Goal: Task Accomplishment & Management: Manage account settings

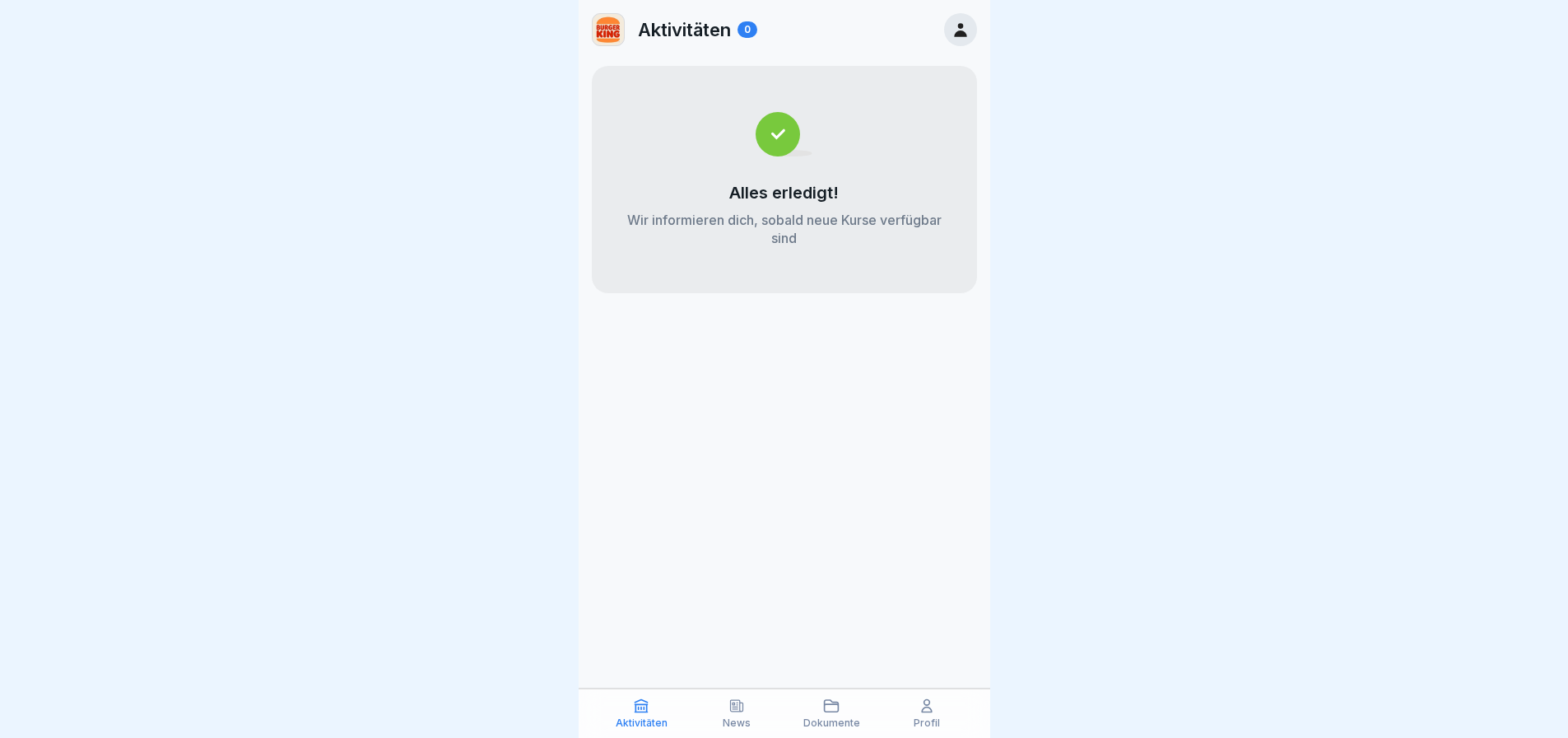
click at [940, 713] on div "Profil" at bounding box center [926, 713] width 87 height 31
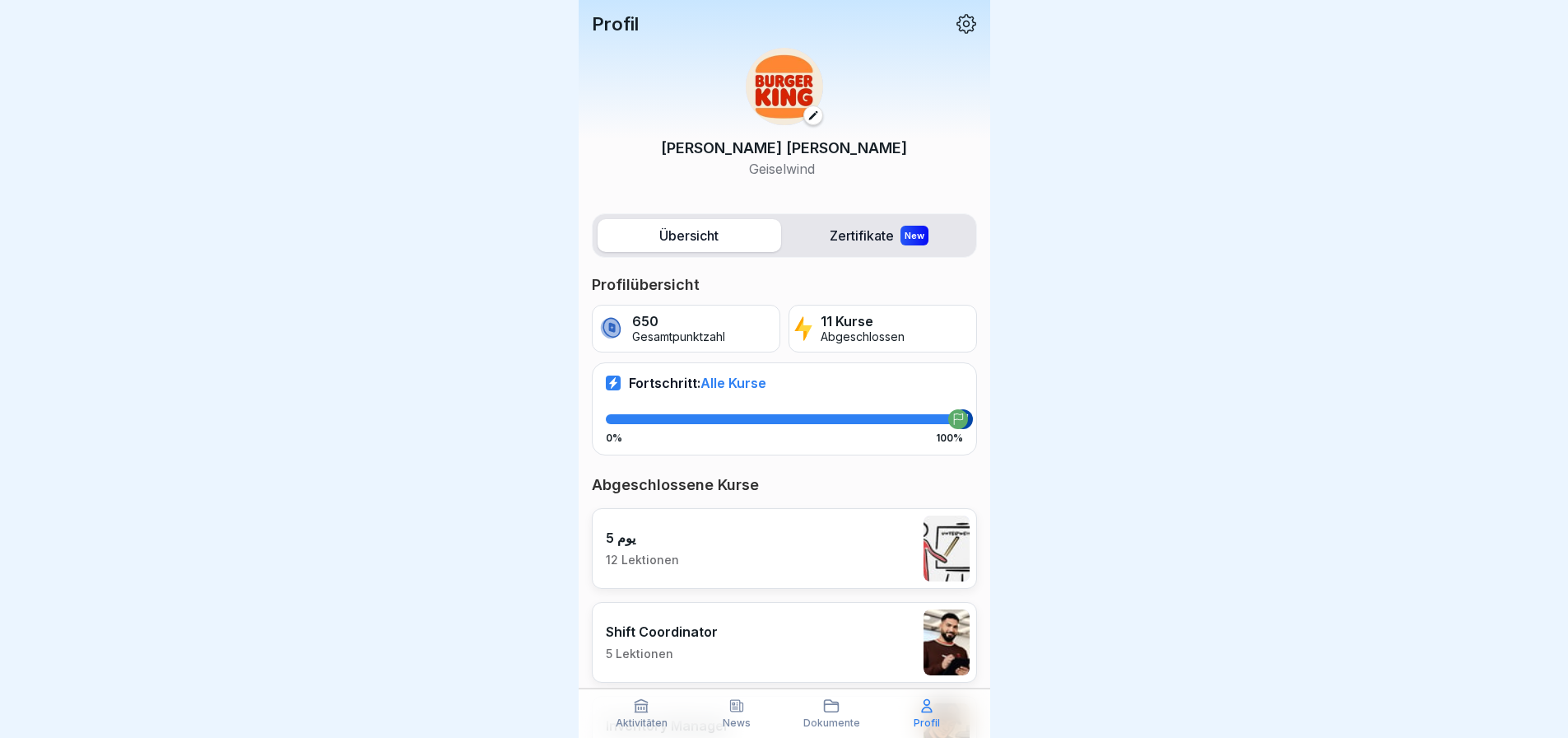
click at [630, 722] on p "Aktivitäten" at bounding box center [642, 723] width 52 height 12
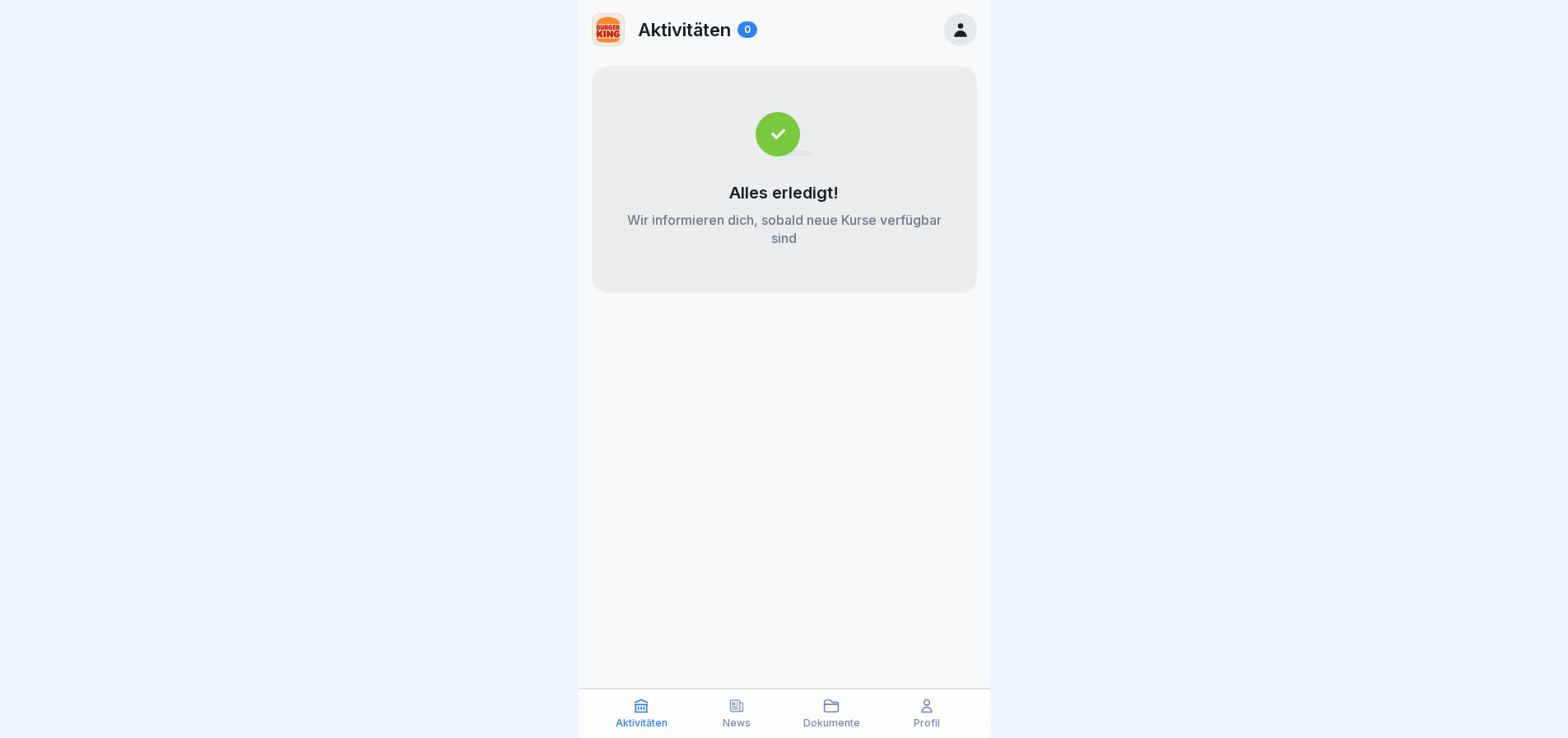
click at [943, 719] on div "Profil" at bounding box center [926, 713] width 87 height 31
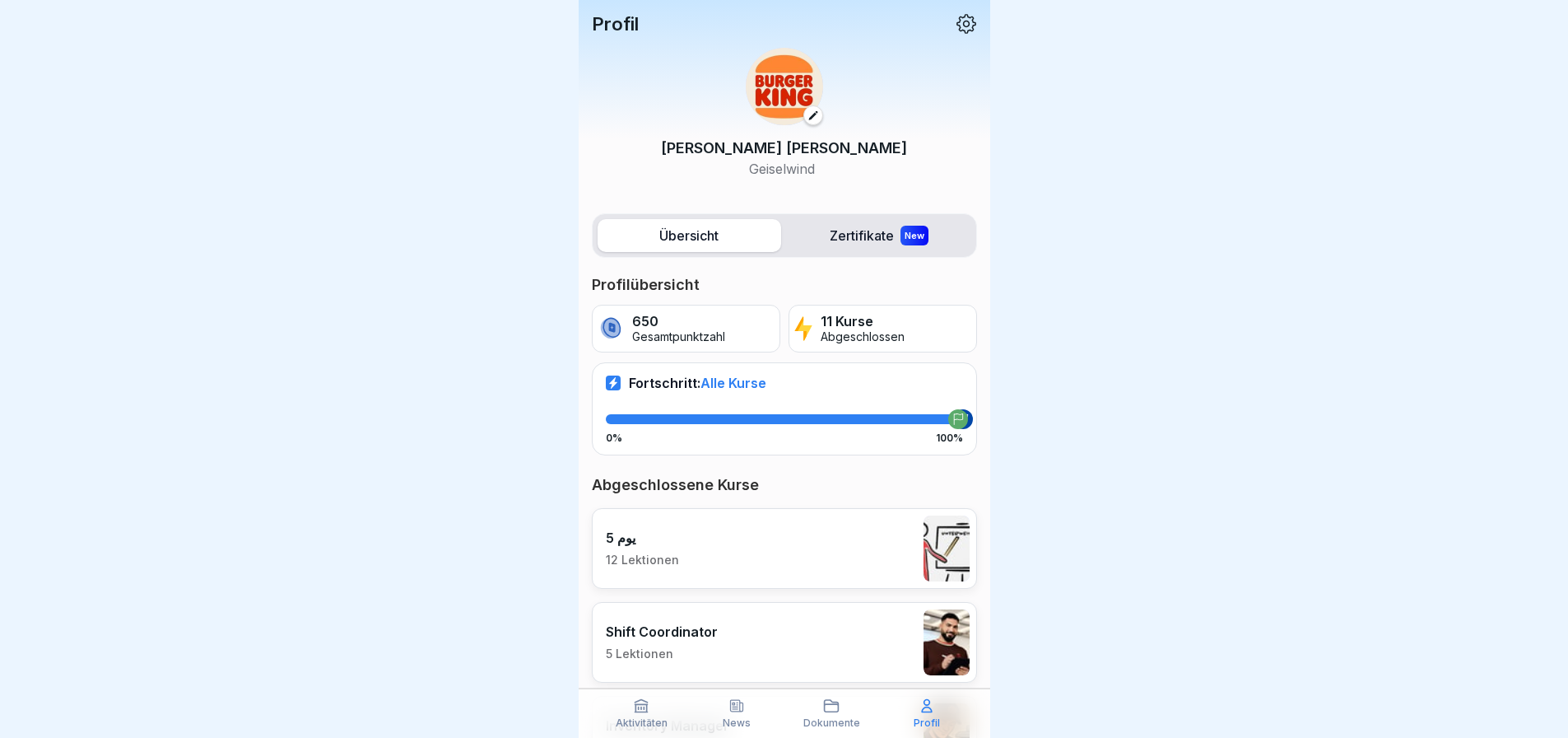
click at [937, 719] on p "Profil" at bounding box center [926, 723] width 27 height 12
click at [655, 707] on div "Aktivitäten" at bounding box center [642, 713] width 87 height 31
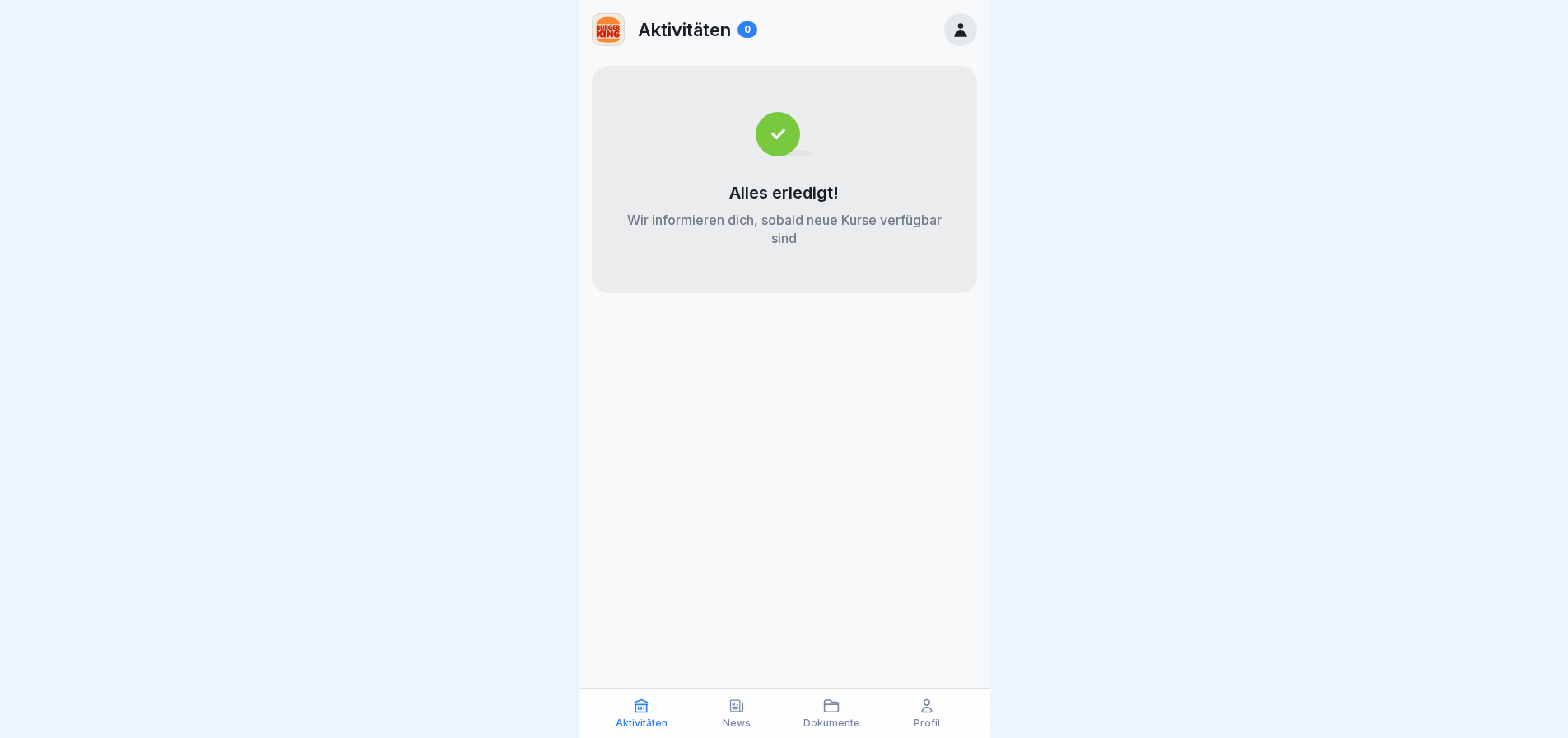
click at [924, 703] on icon at bounding box center [926, 706] width 10 height 12
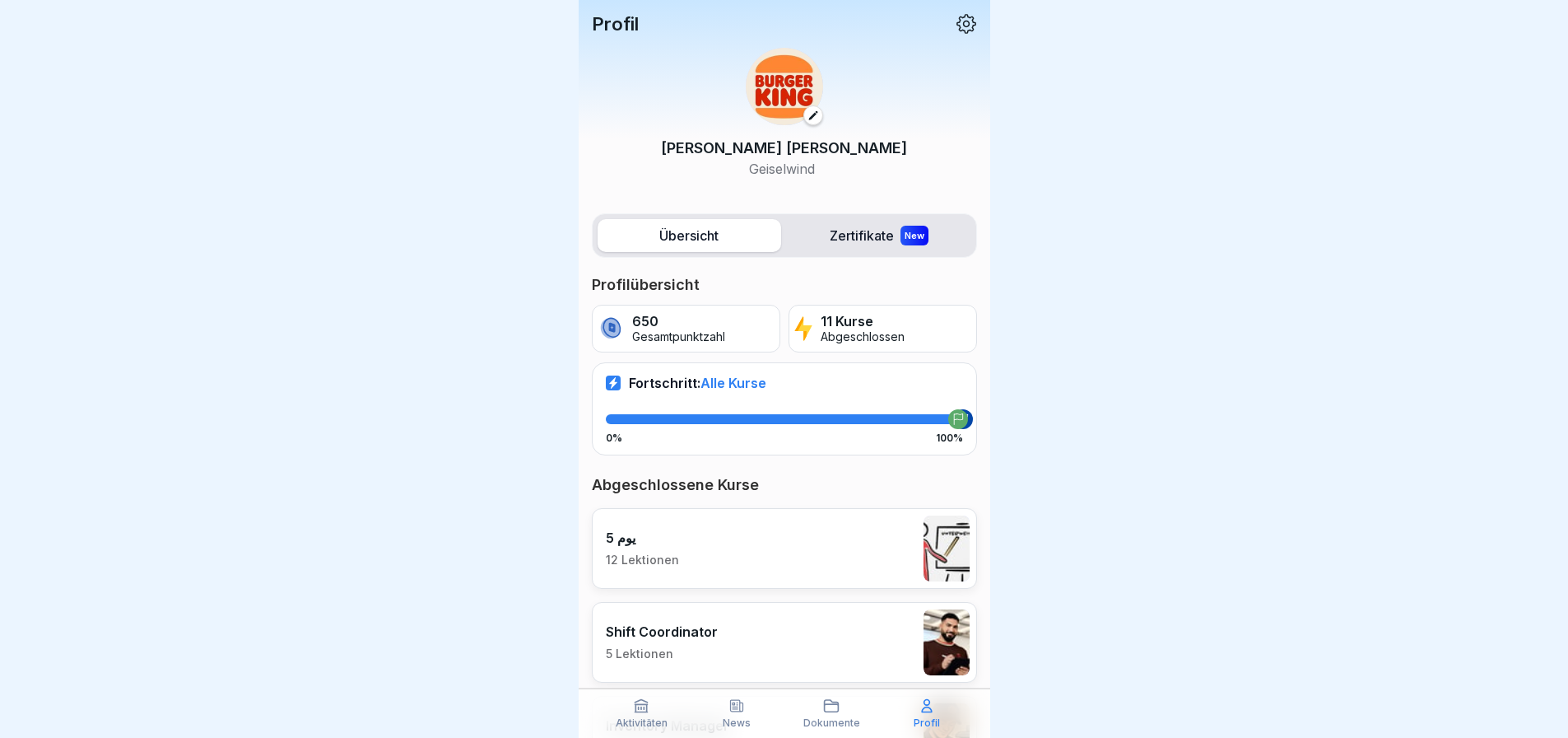
click at [941, 27] on div "Profil" at bounding box center [784, 23] width 385 height 21
click at [957, 28] on icon at bounding box center [966, 23] width 19 height 19
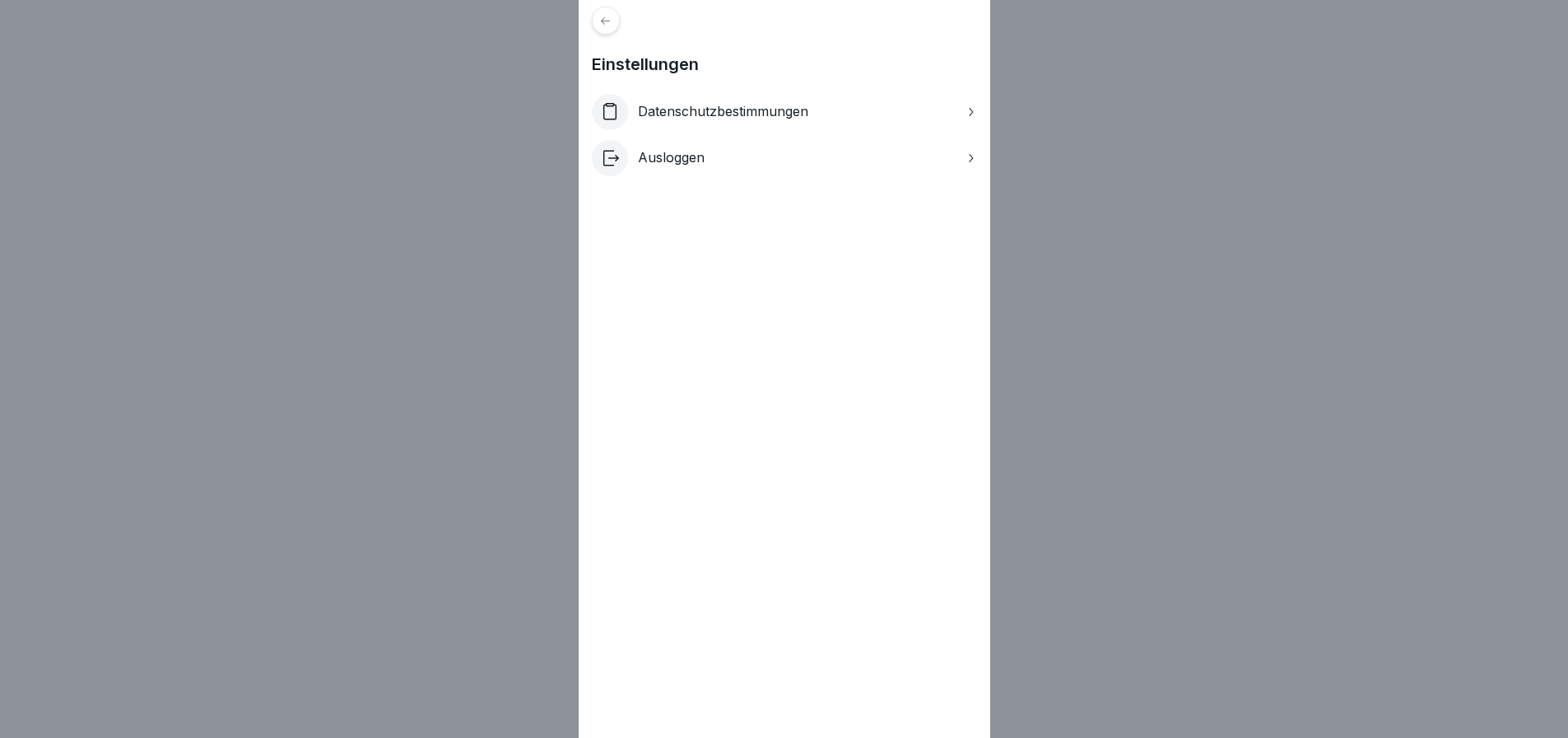
click at [610, 18] on icon at bounding box center [606, 20] width 9 height 7
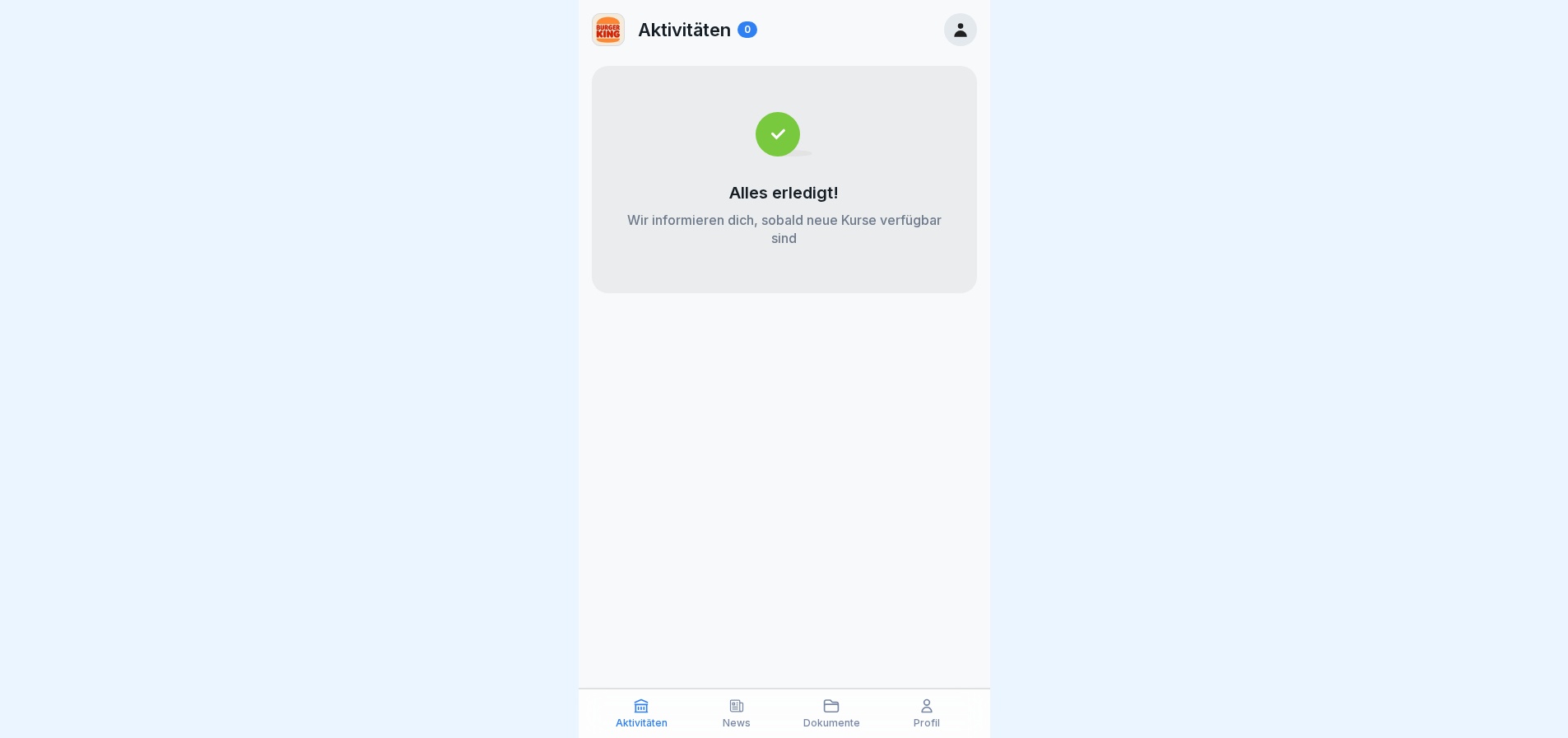
click at [913, 687] on div "Aktivitäten 0 Alles erledigt! Wir informieren dich, sobald neue Kurse verfügbar…" at bounding box center [784, 369] width 412 height 738
click at [916, 694] on div "Aktivitäten News Dokumente Profil" at bounding box center [784, 713] width 412 height 50
click at [922, 710] on icon at bounding box center [926, 706] width 10 height 12
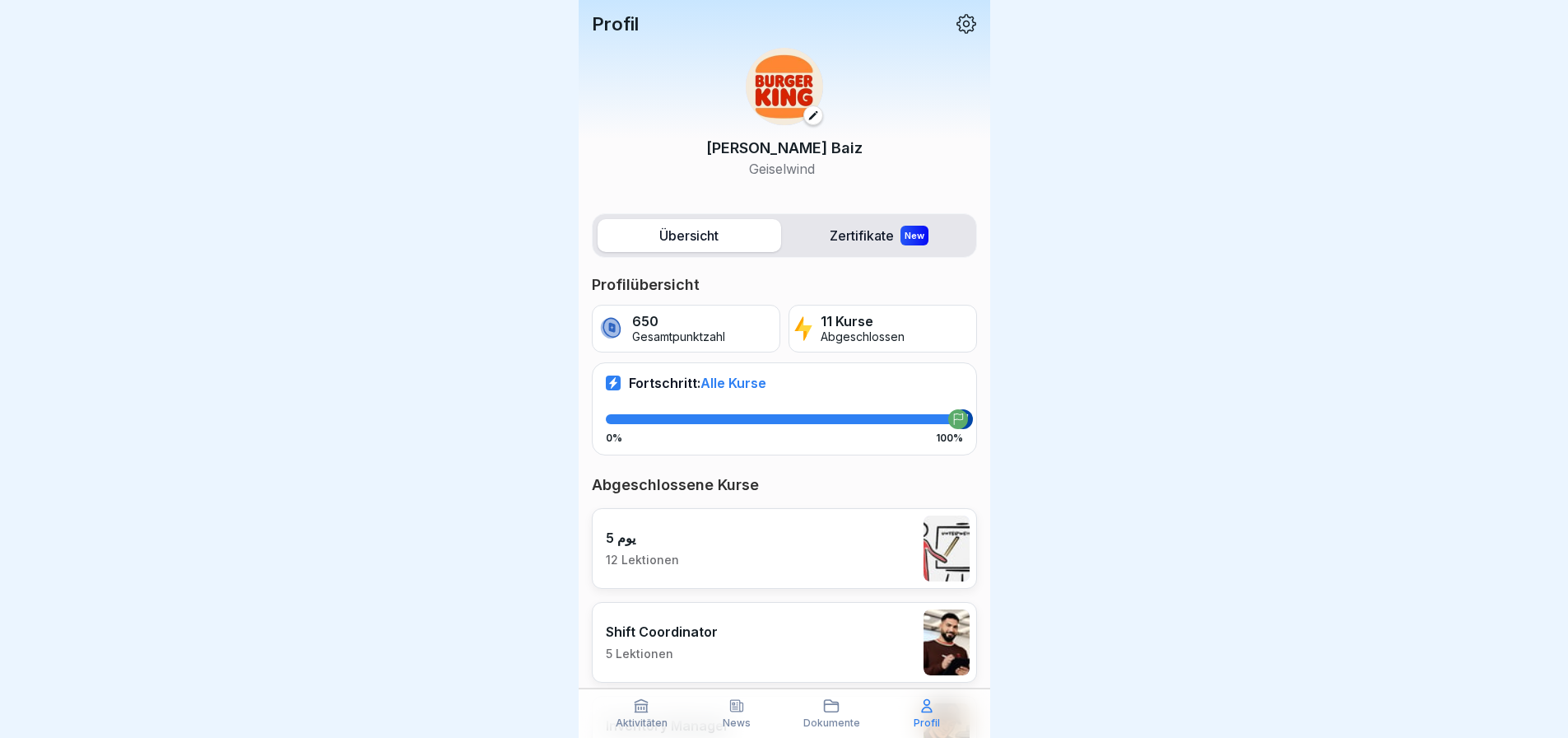
click at [957, 25] on icon at bounding box center [966, 23] width 19 height 19
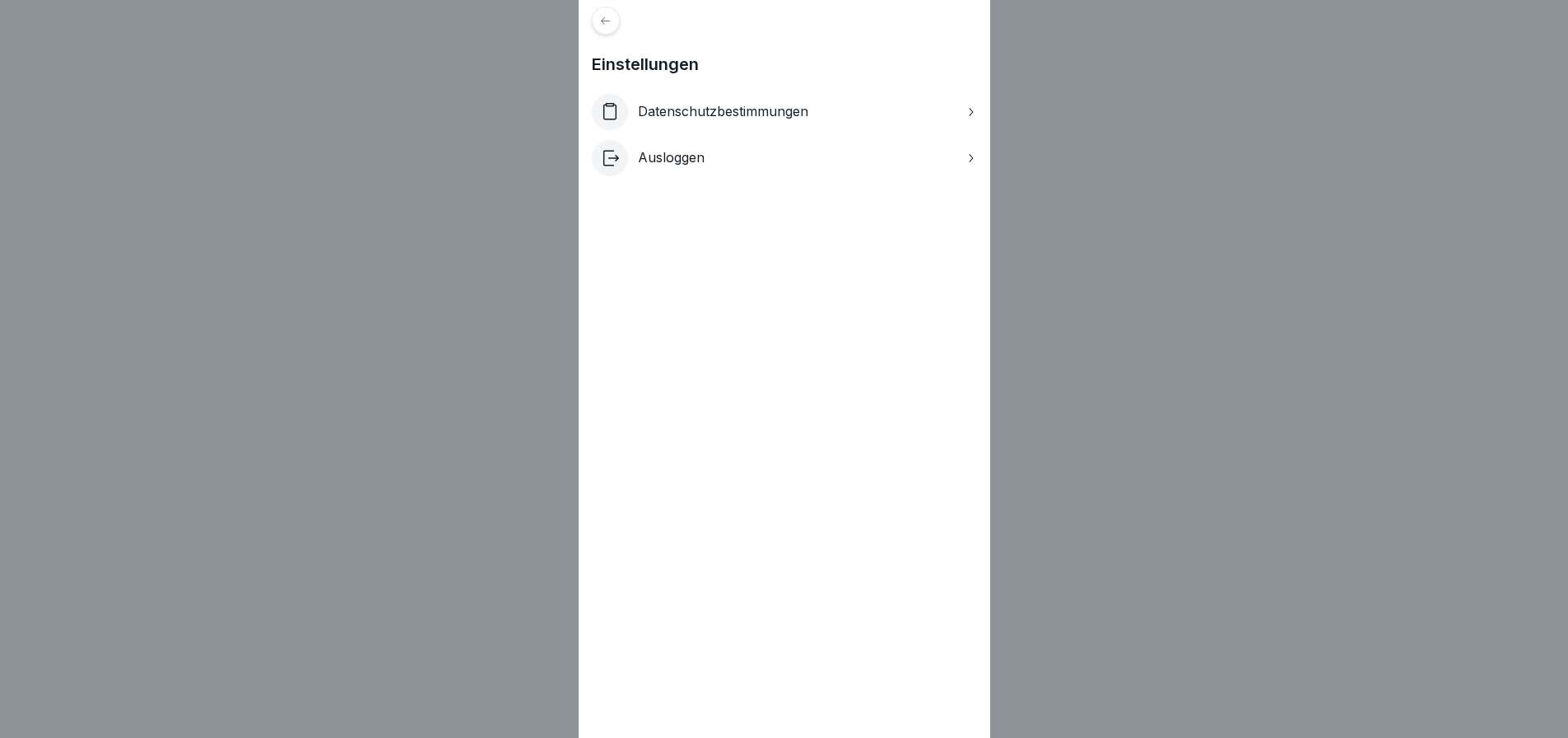
click at [726, 118] on p "Datenschutzbestimmungen" at bounding box center [723, 111] width 170 height 16
click at [679, 159] on p "Ausloggen" at bounding box center [671, 158] width 66 height 16
